Goal: Transaction & Acquisition: Purchase product/service

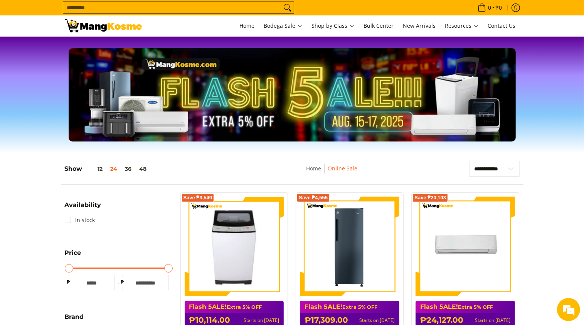
click at [25, 134] on div "Slideshow with text Display large images and promotional text" at bounding box center [292, 94] width 584 height 93
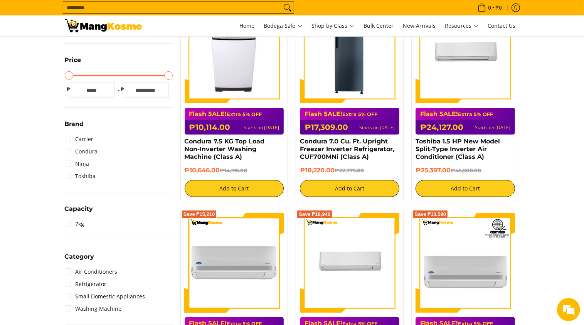
scroll to position [231, 0]
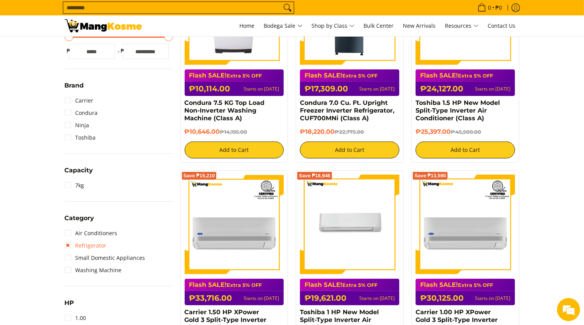
click at [70, 243] on link "Refrigerator" at bounding box center [86, 246] width 42 height 12
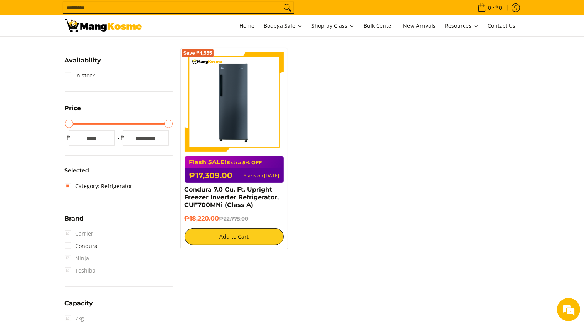
scroll to position [162, 0]
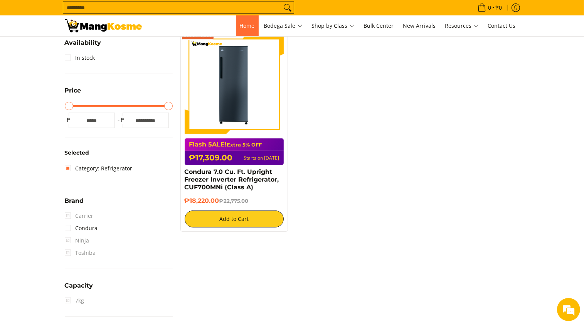
click at [243, 23] on span "Home" at bounding box center [247, 25] width 15 height 7
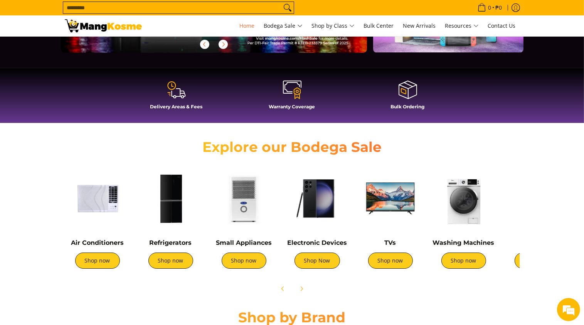
scroll to position [270, 0]
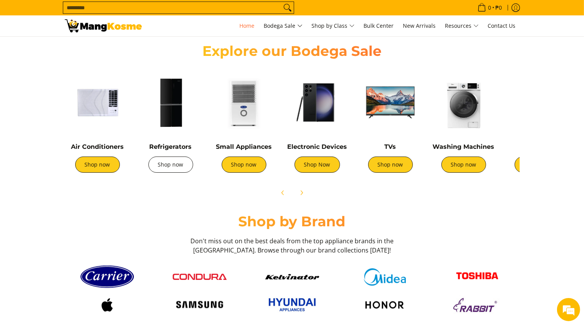
click at [179, 169] on link "Shop now" at bounding box center [171, 165] width 45 height 16
